Goal: Task Accomplishment & Management: Complete application form

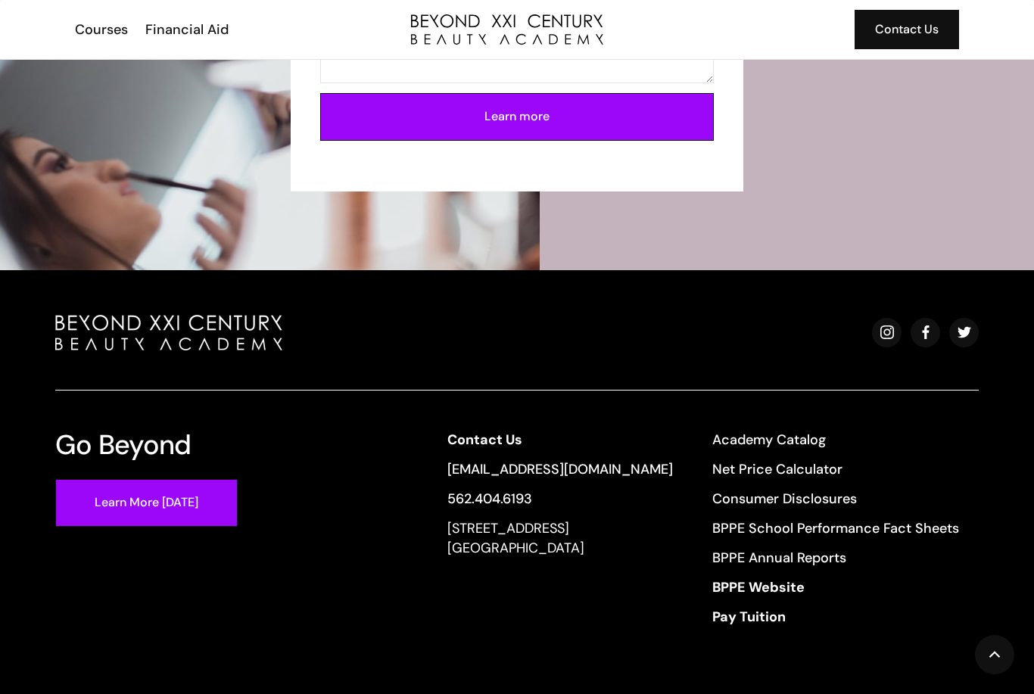
scroll to position [4008, 0]
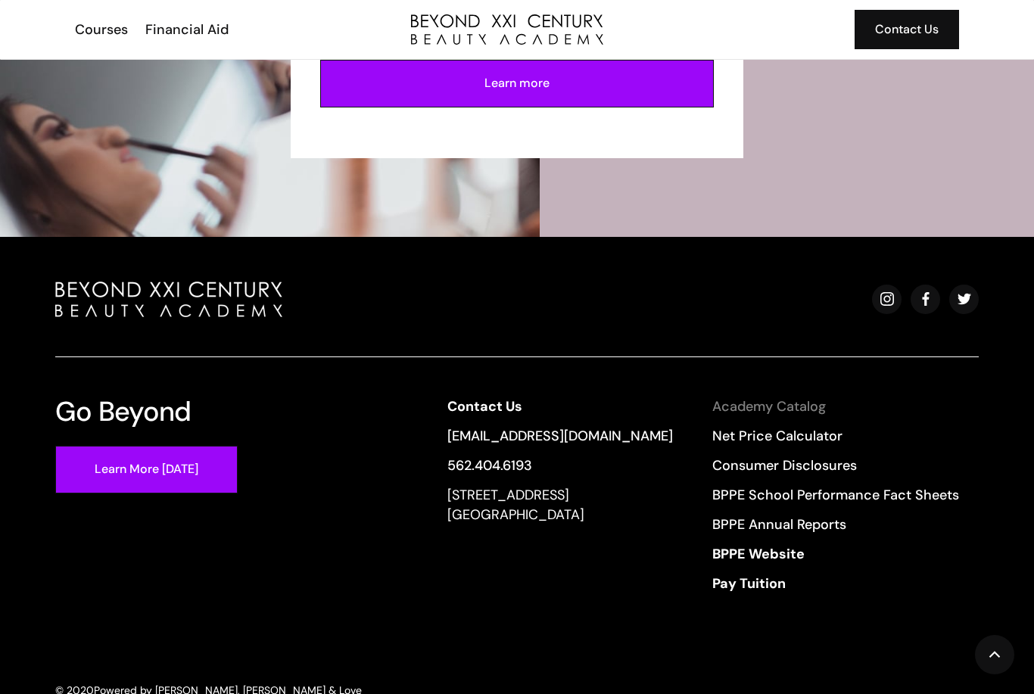
click at [807, 410] on link "Academy Catalog" at bounding box center [836, 407] width 247 height 20
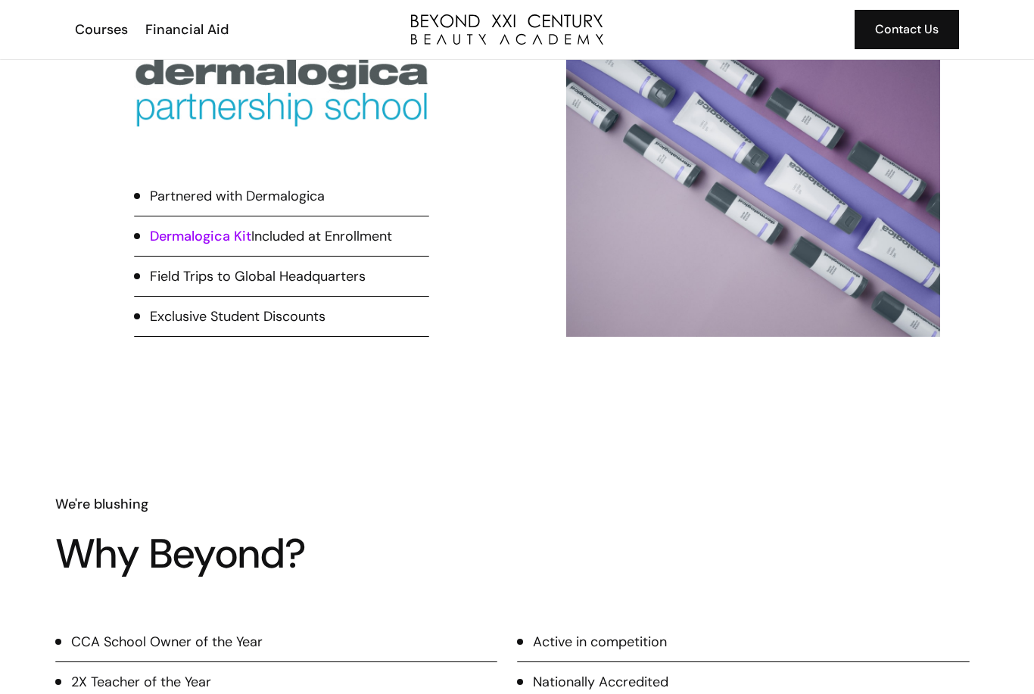
scroll to position [563, 0]
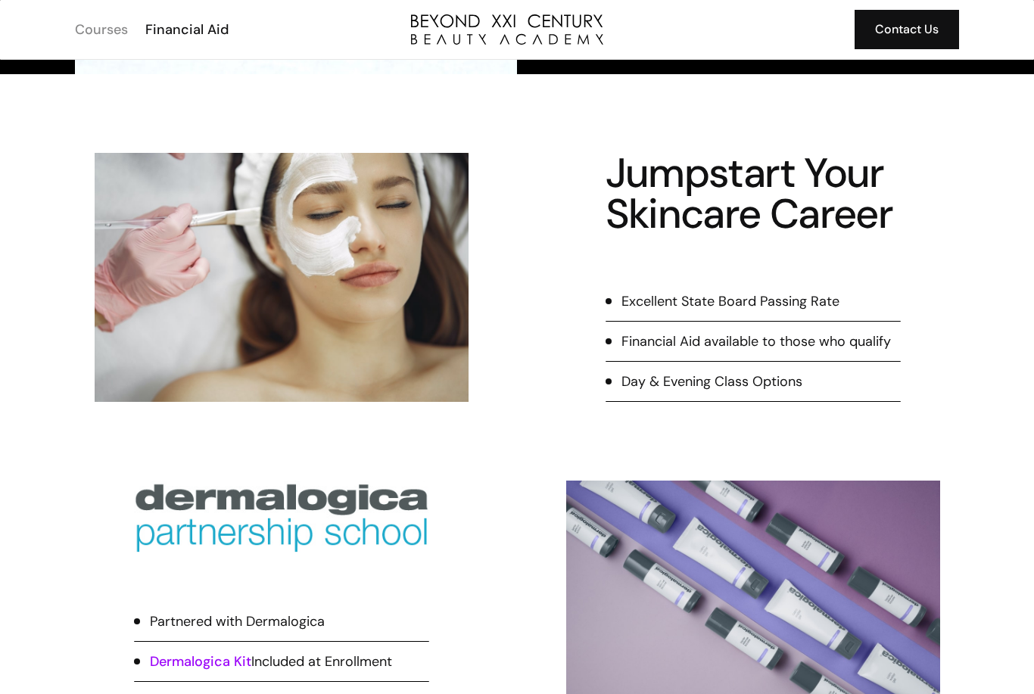
click at [97, 35] on div "Courses" at bounding box center [101, 30] width 53 height 20
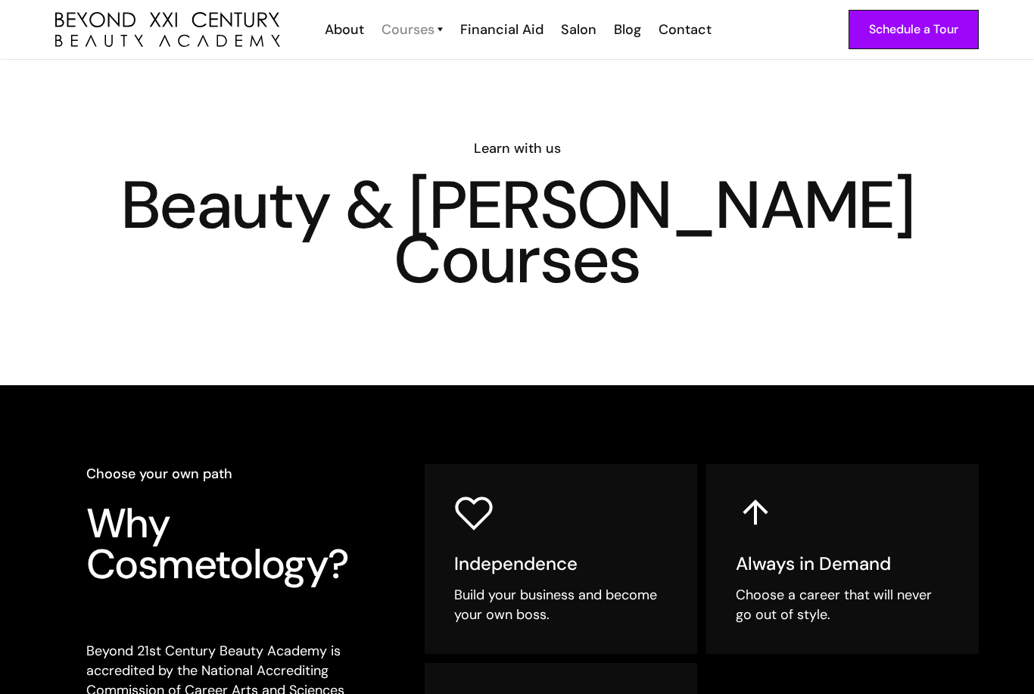
click at [432, 31] on div "Courses" at bounding box center [408, 30] width 53 height 20
click at [429, 31] on div "Courses" at bounding box center [408, 30] width 53 height 20
click at [441, 31] on img at bounding box center [440, 30] width 5 height 20
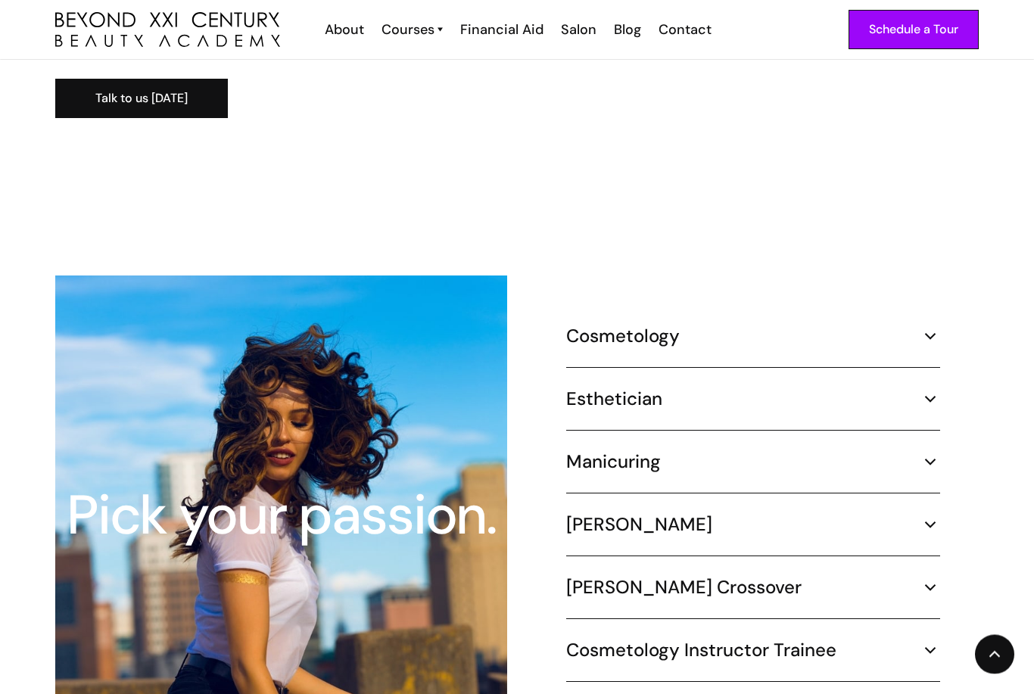
scroll to position [1230, 0]
click at [929, 389] on img at bounding box center [931, 399] width 20 height 20
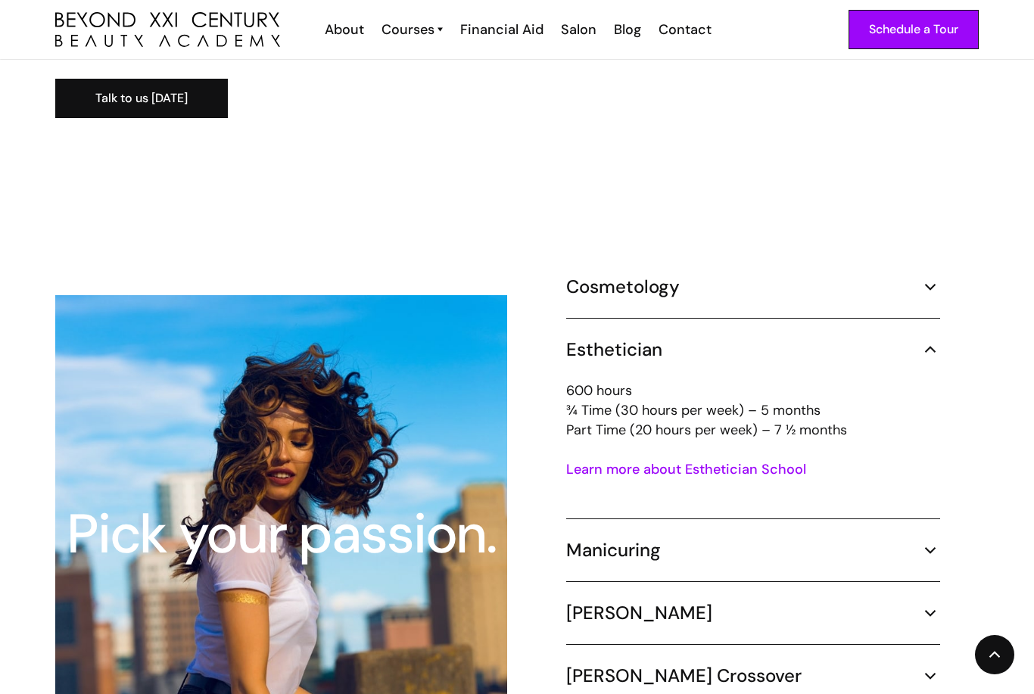
click at [931, 340] on img at bounding box center [931, 350] width 20 height 20
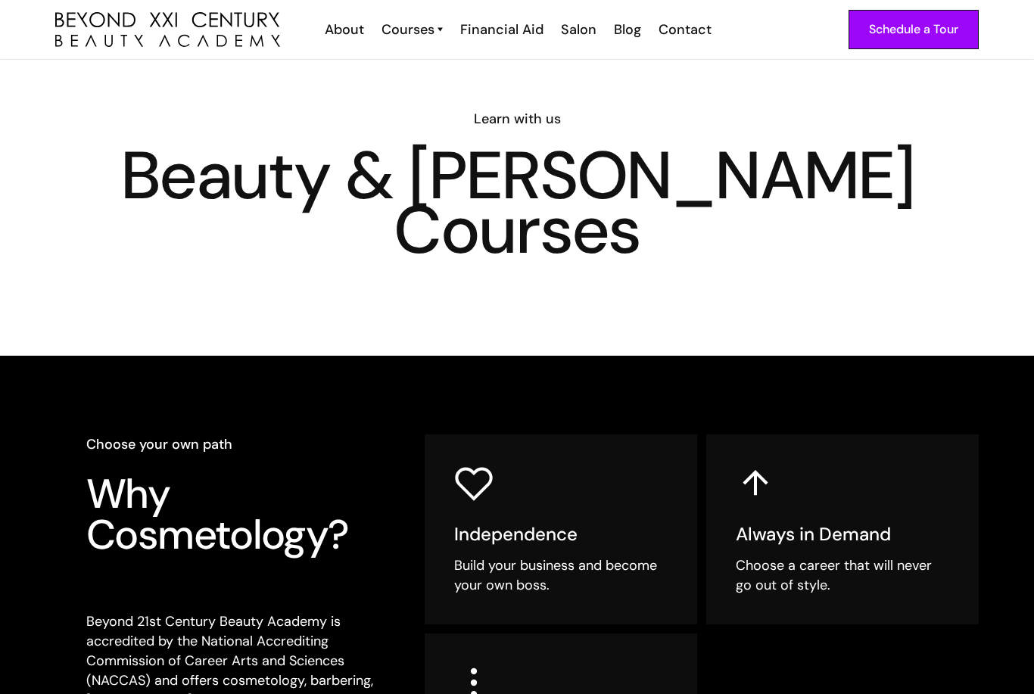
scroll to position [0, 0]
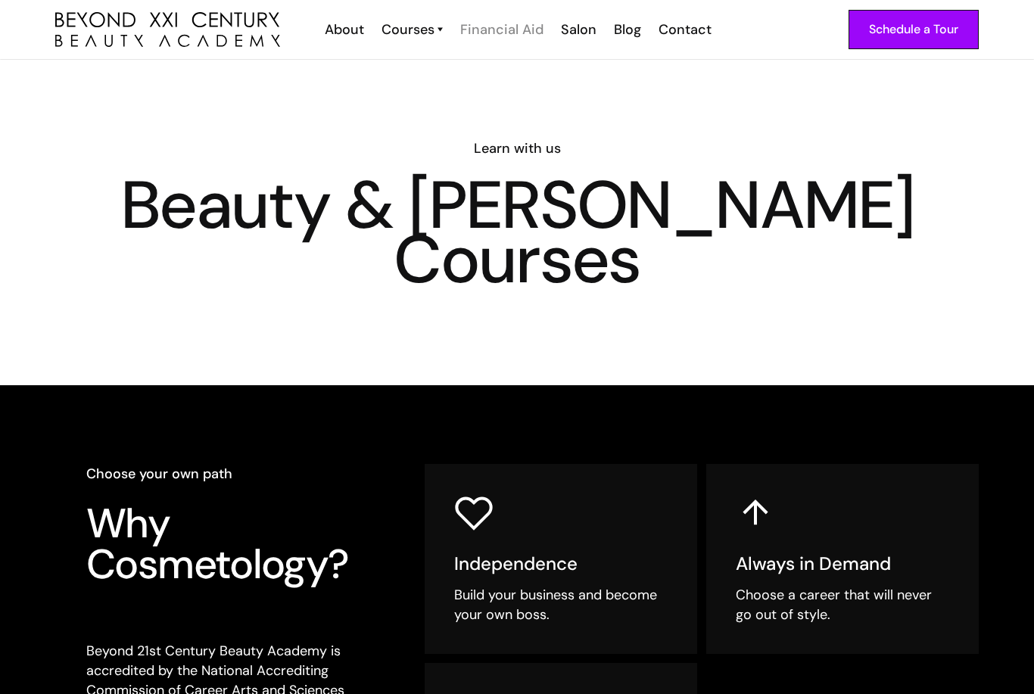
click at [496, 33] on div "Financial Aid" at bounding box center [501, 30] width 83 height 20
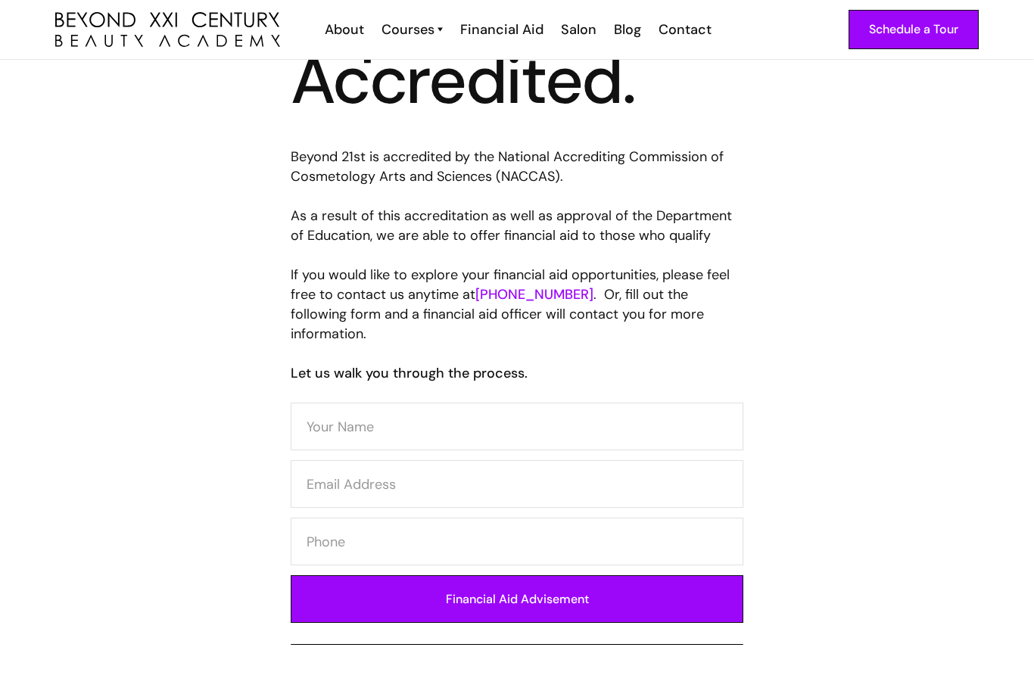
scroll to position [395, 0]
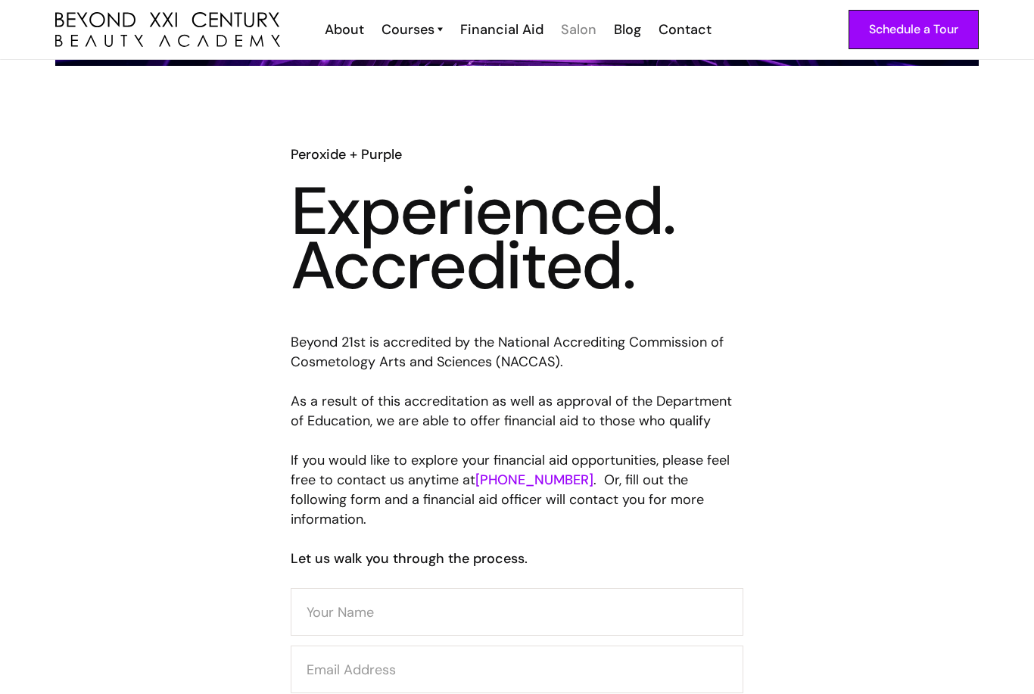
click at [570, 33] on div "Salon" at bounding box center [579, 30] width 36 height 20
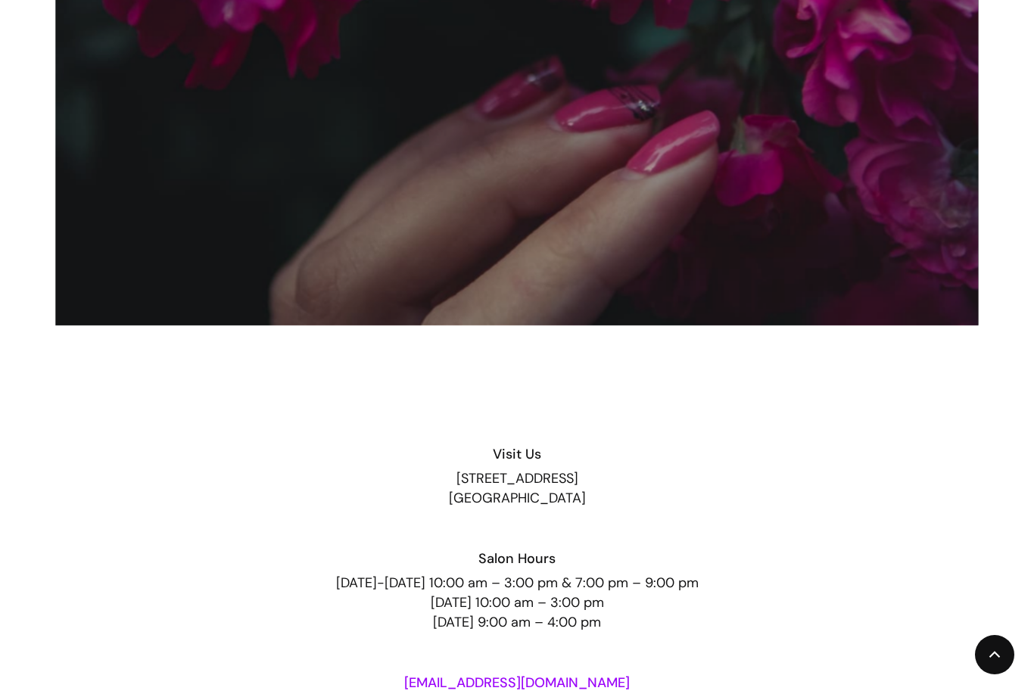
scroll to position [2506, 0]
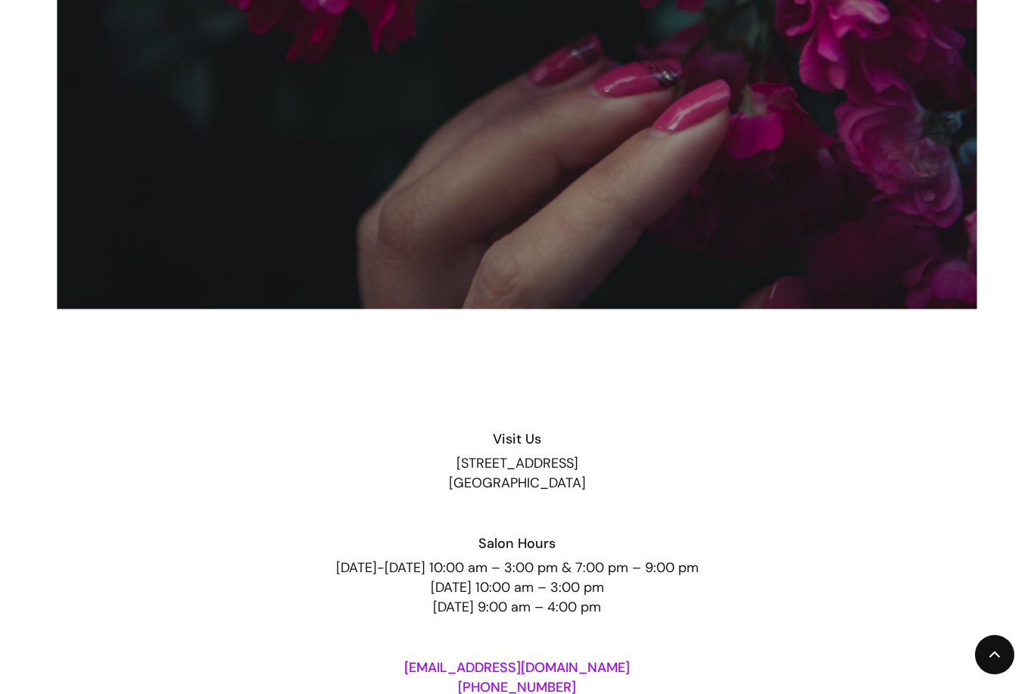
drag, startPoint x: 407, startPoint y: 460, endPoint x: 618, endPoint y: 488, distance: 212.5
click at [618, 488] on div "[STREET_ADDRESS]" at bounding box center [517, 473] width 924 height 39
copy div "[STREET_ADDRESS]"
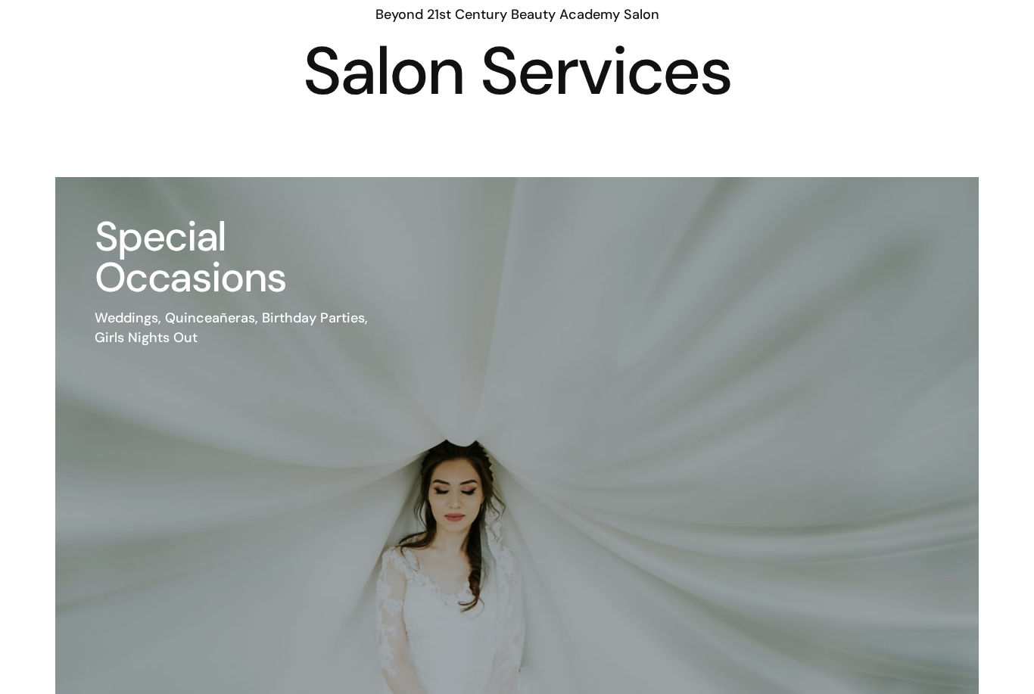
scroll to position [0, 0]
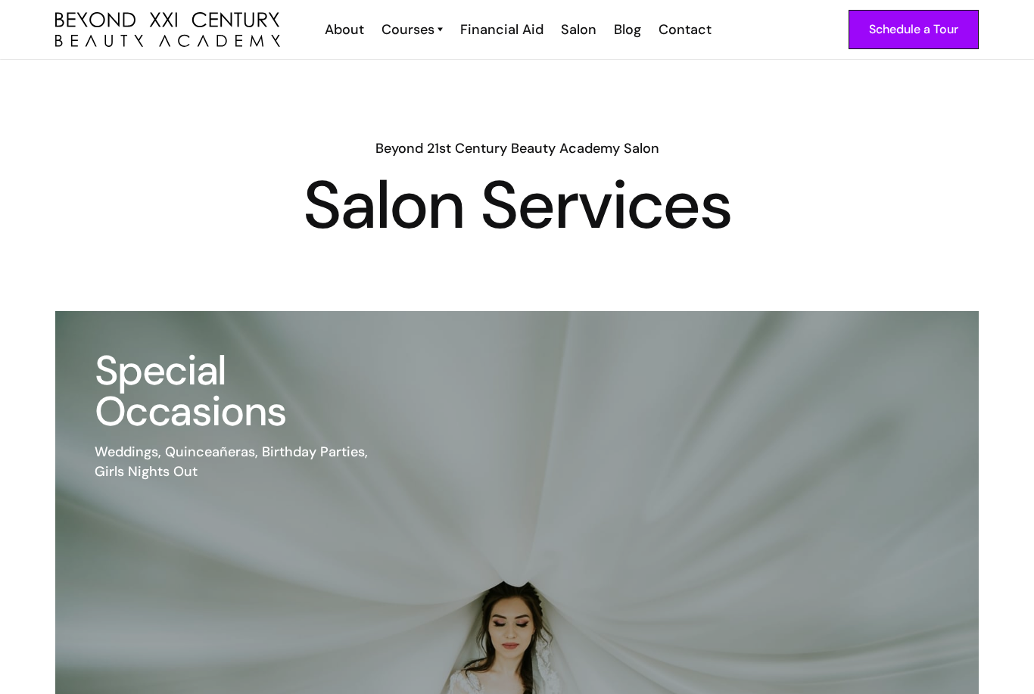
click at [694, 39] on div "Schedule a Tour About Cosmetology Esthetician Manicuring [PERSON_NAME] Courses …" at bounding box center [517, 29] width 924 height 59
click at [874, 32] on div "Schedule a Tour" at bounding box center [913, 30] width 89 height 20
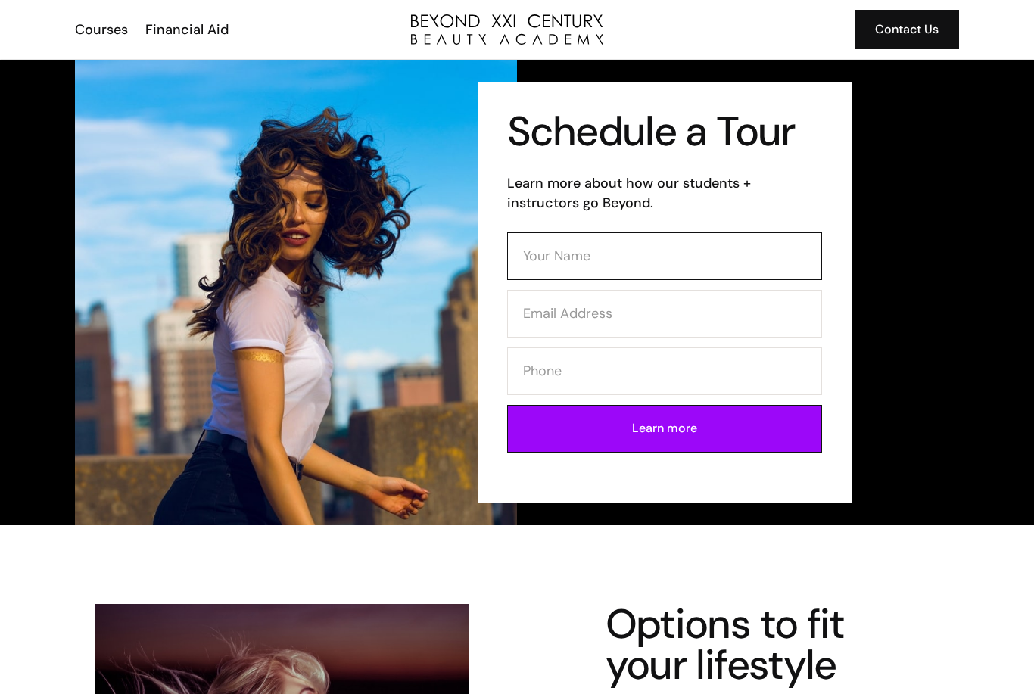
click at [594, 253] on input "Contact Form" at bounding box center [664, 256] width 315 height 48
type input "Clauida"
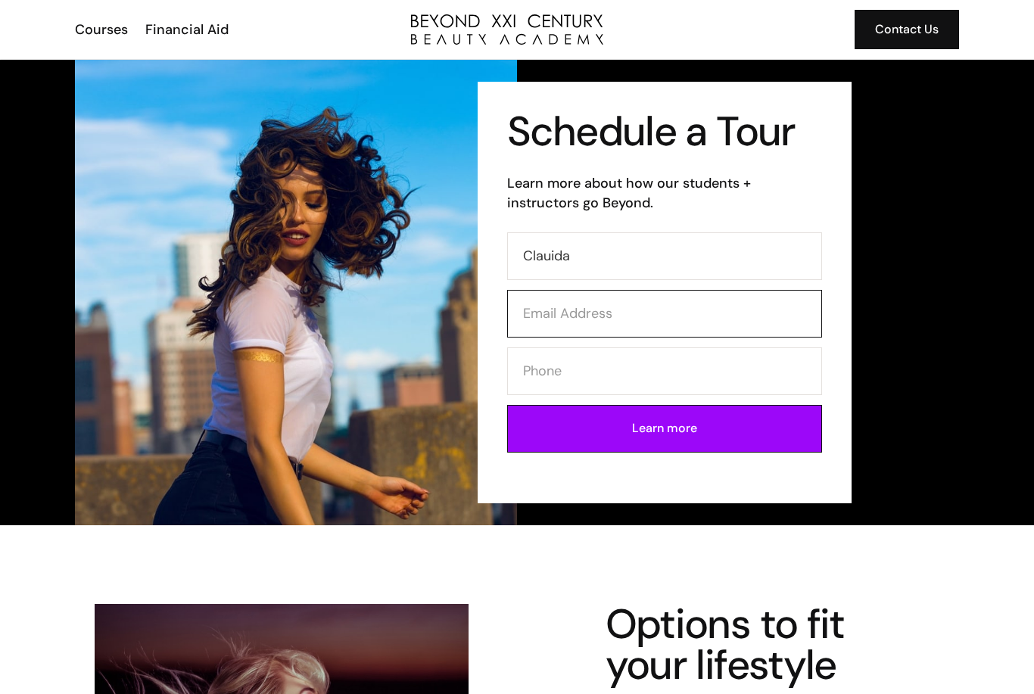
click at [614, 311] on input "Contact Form" at bounding box center [664, 314] width 315 height 48
click at [669, 319] on input "claudia_camberos@yuahoo.com" at bounding box center [664, 314] width 315 height 48
type input "claudia_camberos@yahoo.com"
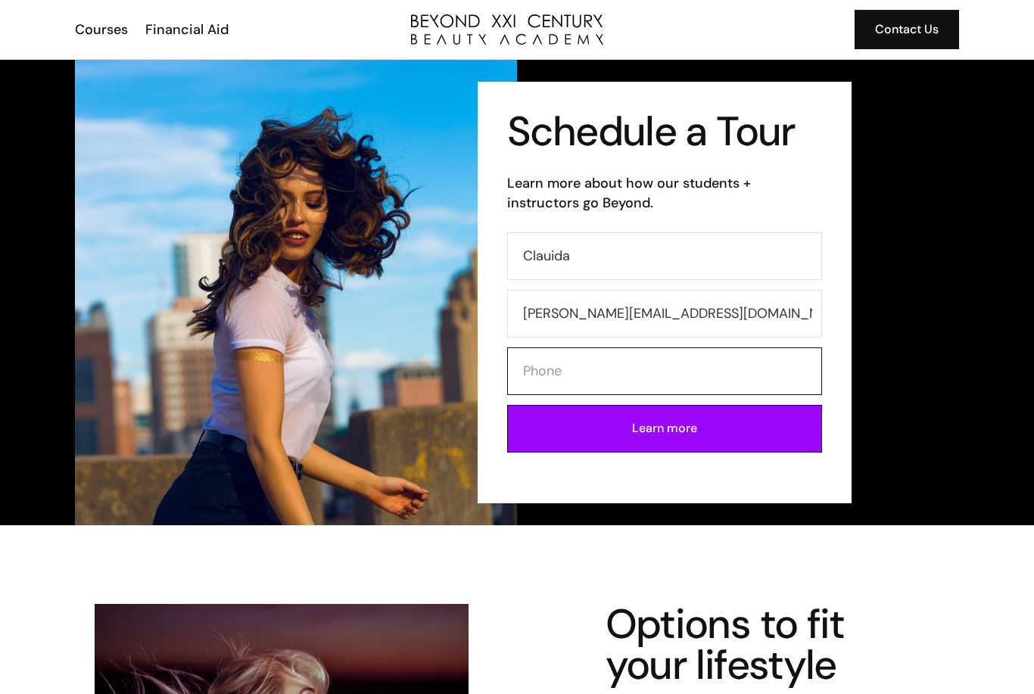
click at [719, 371] on input "Contact Form" at bounding box center [664, 372] width 315 height 48
type input "3239947941"
click at [681, 425] on input "Learn more" at bounding box center [664, 429] width 315 height 48
type input "Please wait..."
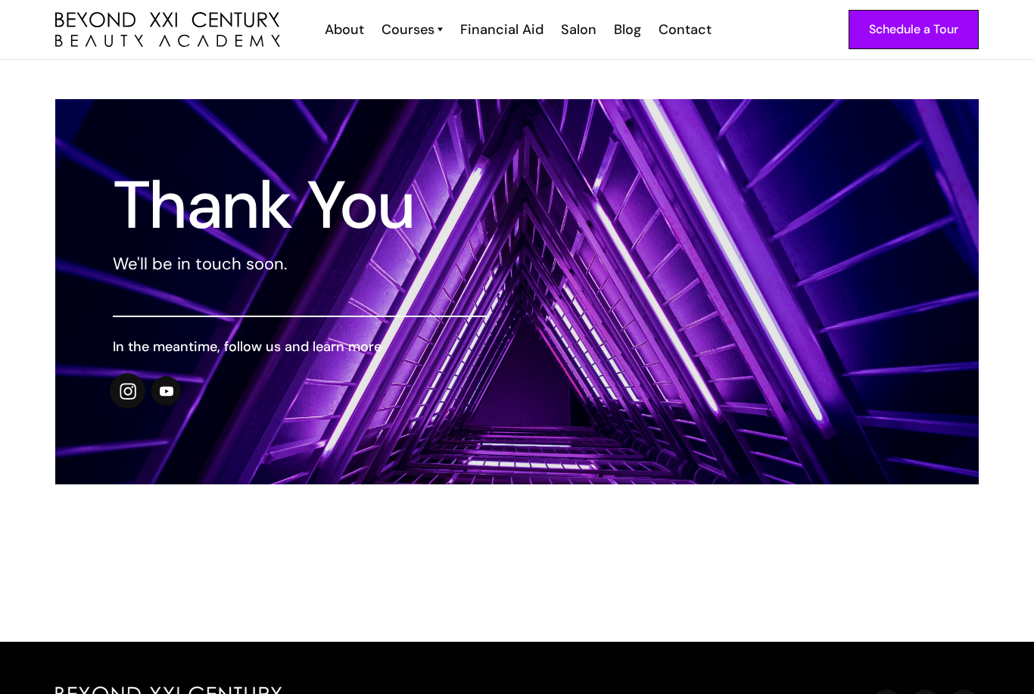
click at [138, 391] on link at bounding box center [128, 391] width 36 height 36
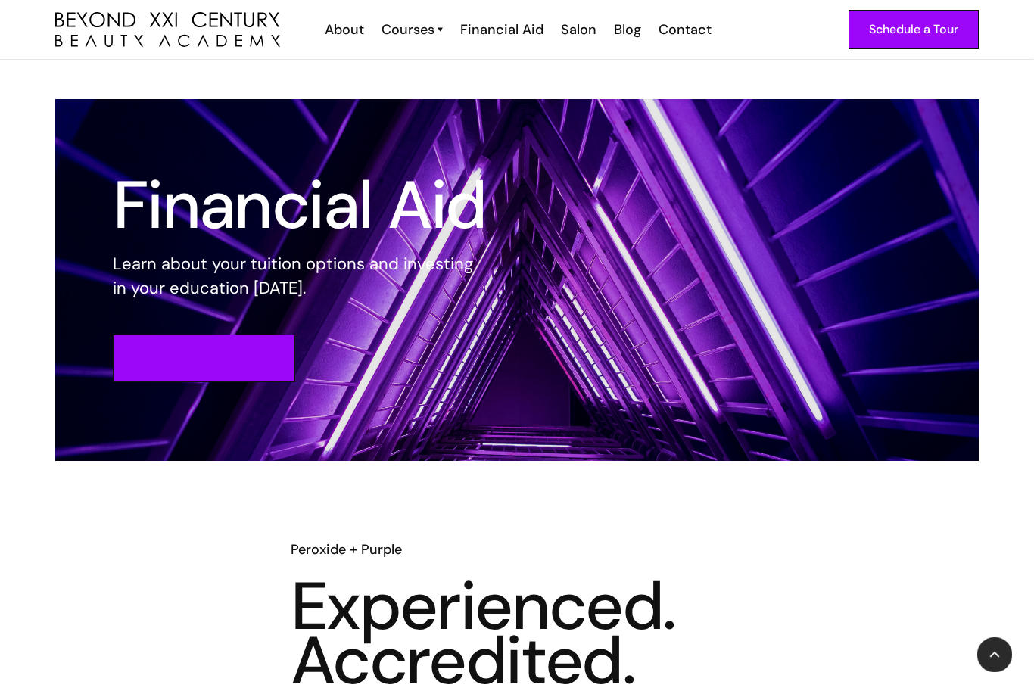
scroll to position [395, 0]
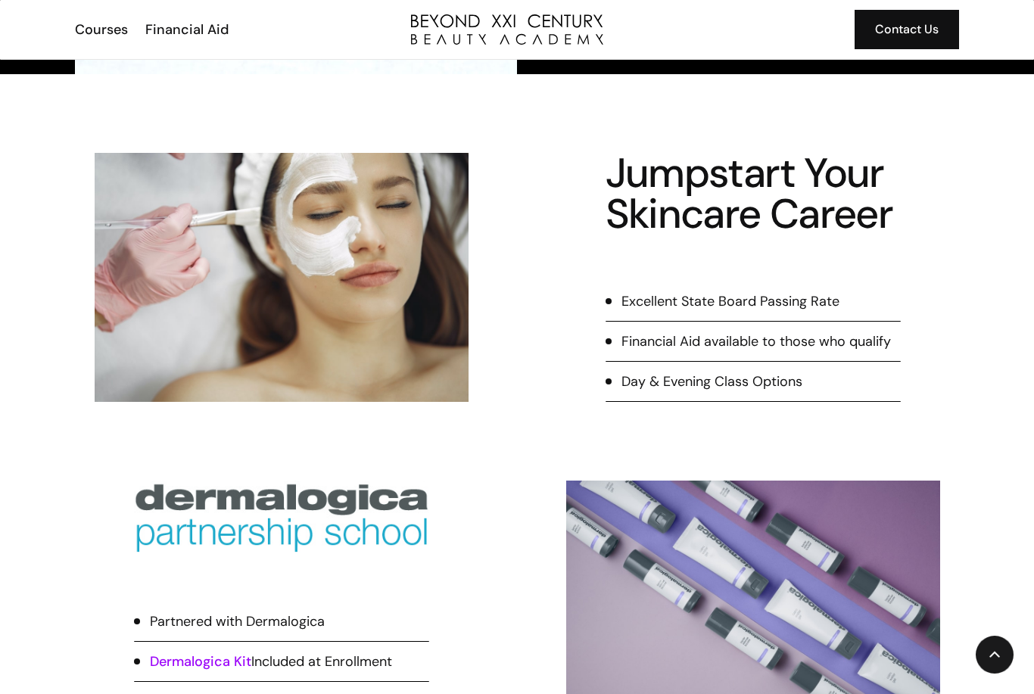
scroll to position [563, 0]
